Goal: Navigation & Orientation: Find specific page/section

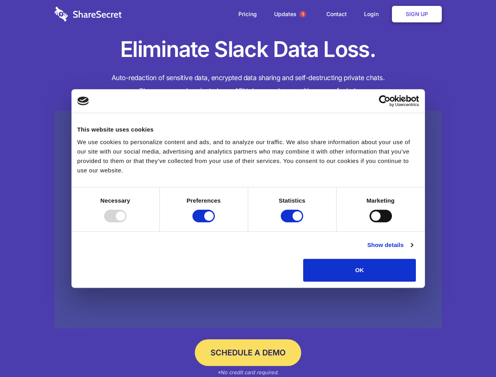
click at [127, 222] on div at bounding box center [115, 216] width 22 height 13
click at [215, 222] on input "Preferences" at bounding box center [204, 216] width 22 height 13
checkbox input "false"
click at [293, 222] on input "Statistics" at bounding box center [292, 216] width 22 height 13
checkbox input "false"
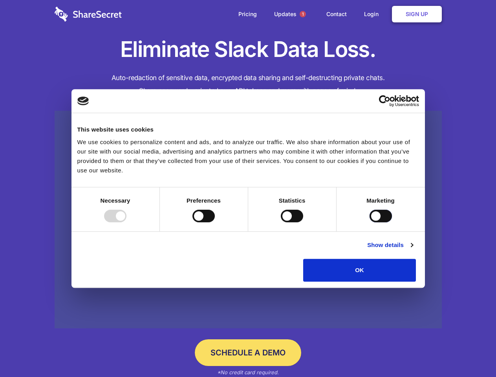
click at [370, 222] on input "Marketing" at bounding box center [381, 216] width 22 height 13
checkbox input "true"
click at [413, 250] on link "Show details" at bounding box center [391, 245] width 46 height 9
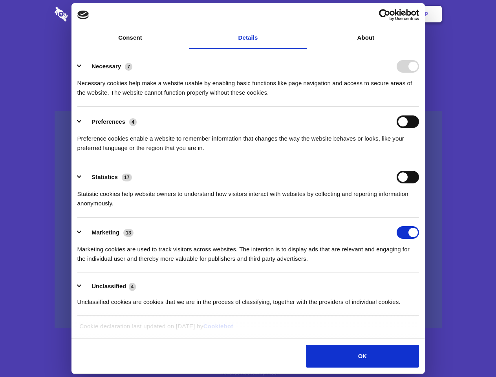
click at [425, 285] on div "Details Necessary 7 Necessary cookies help make a website usable by enabling ba…" at bounding box center [249, 194] width 354 height 290
click at [303, 14] on span "1" at bounding box center [303, 14] width 6 height 6
